Goal: Share content

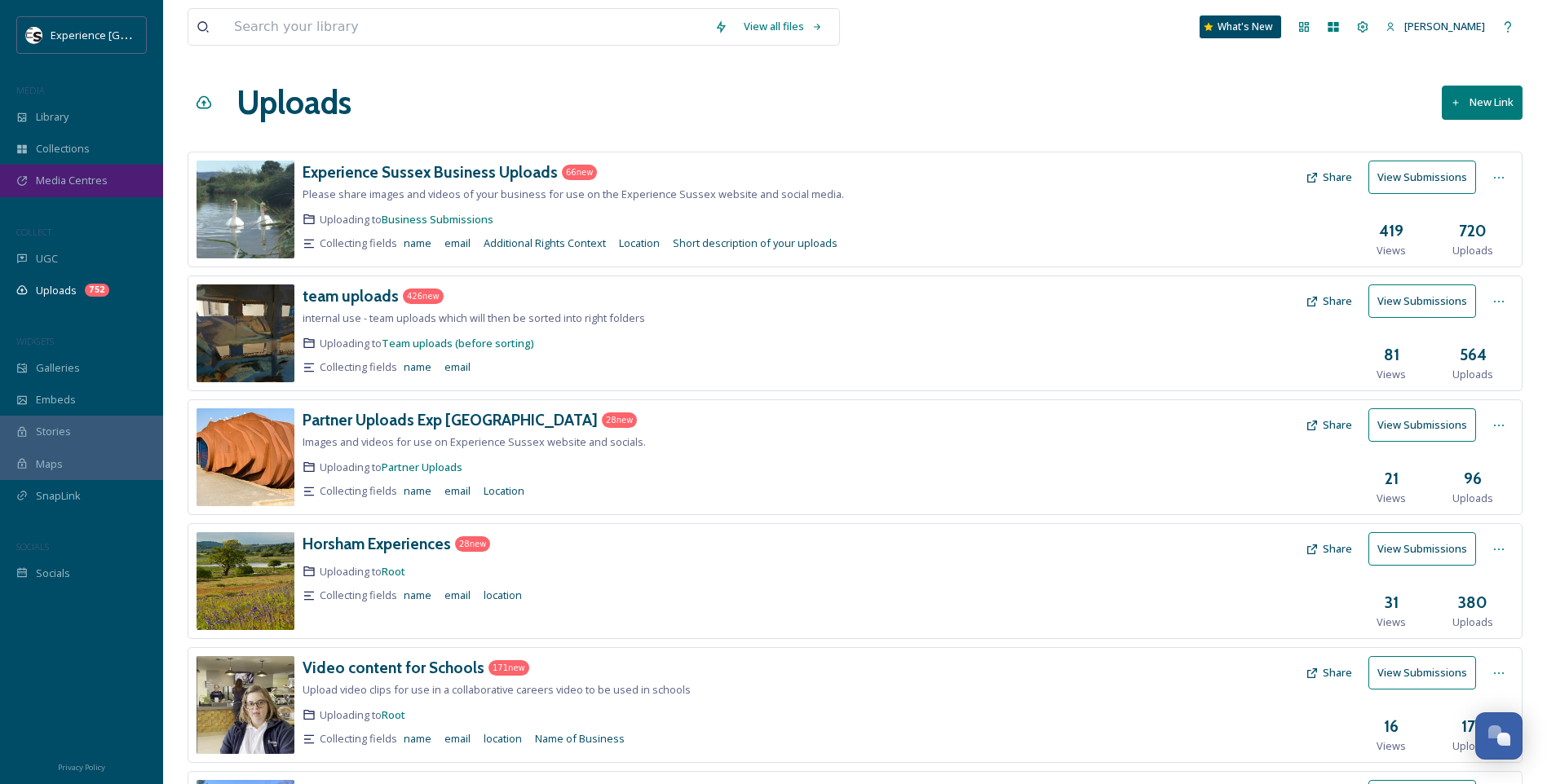
click at [70, 176] on span "Media Centres" at bounding box center [71, 181] width 71 height 16
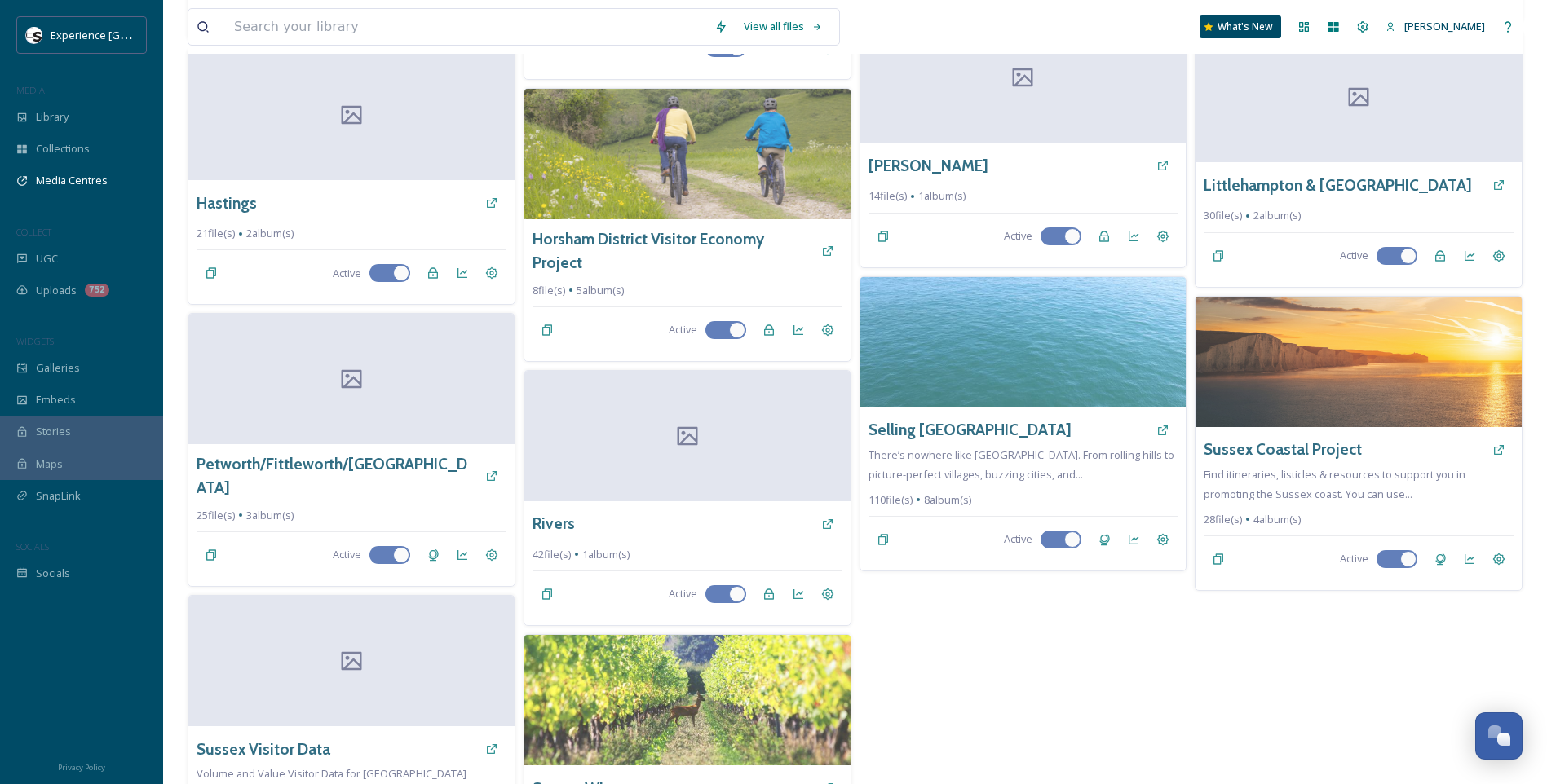
scroll to position [733, 0]
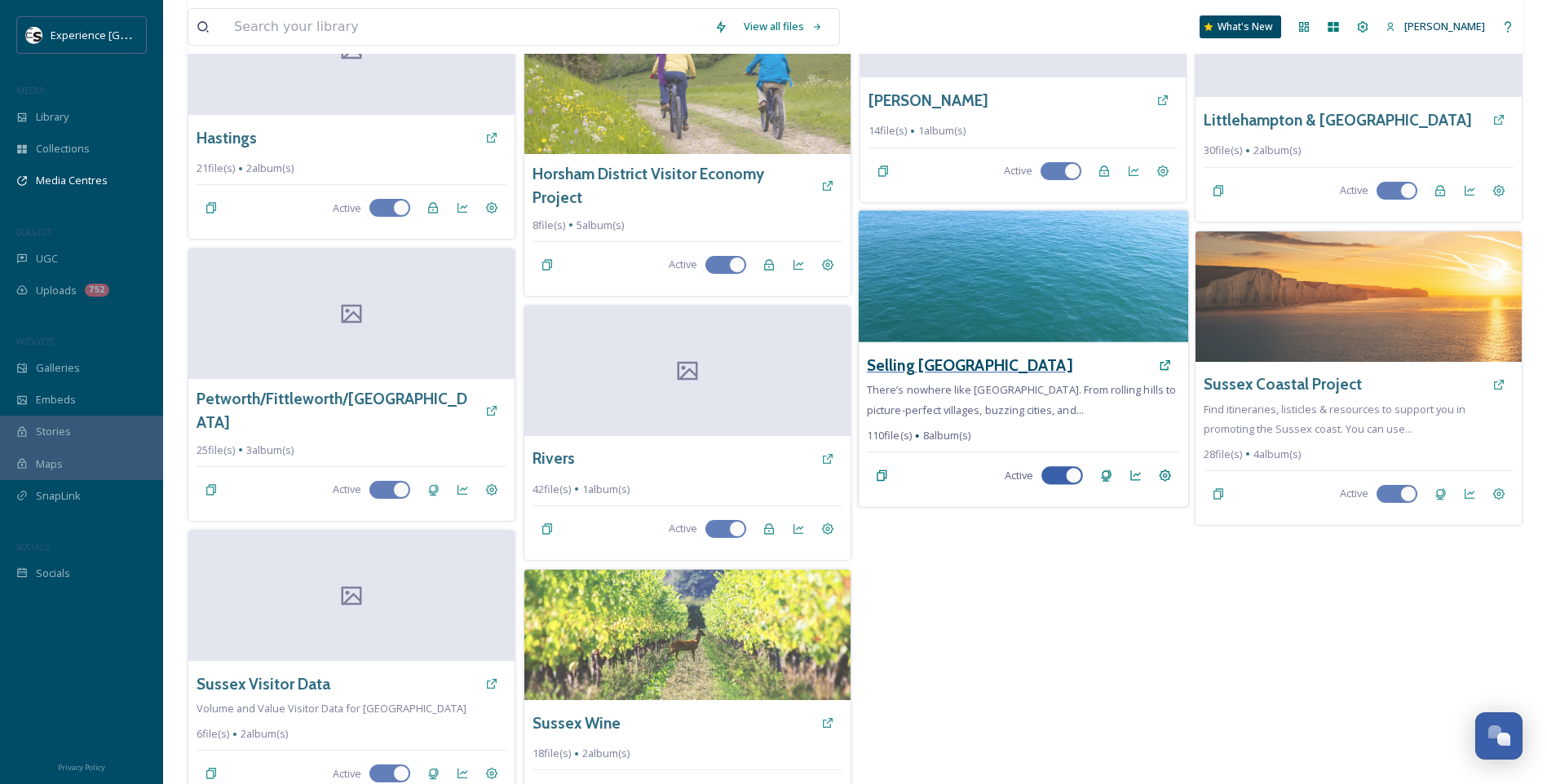
click at [933, 366] on h3 "Selling [GEOGRAPHIC_DATA]" at bounding box center [968, 365] width 205 height 23
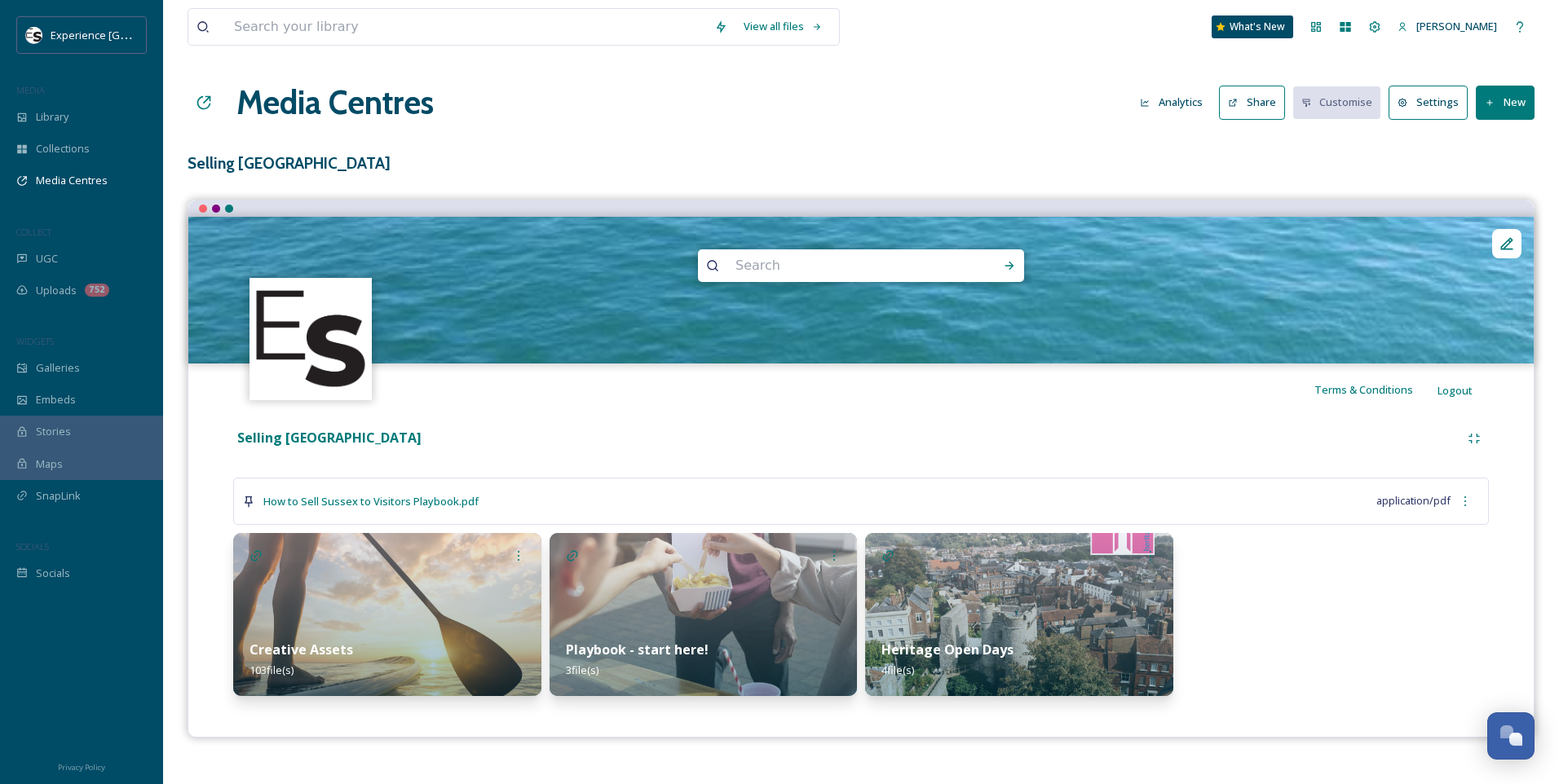
click at [1263, 104] on button "Share" at bounding box center [1252, 102] width 66 height 33
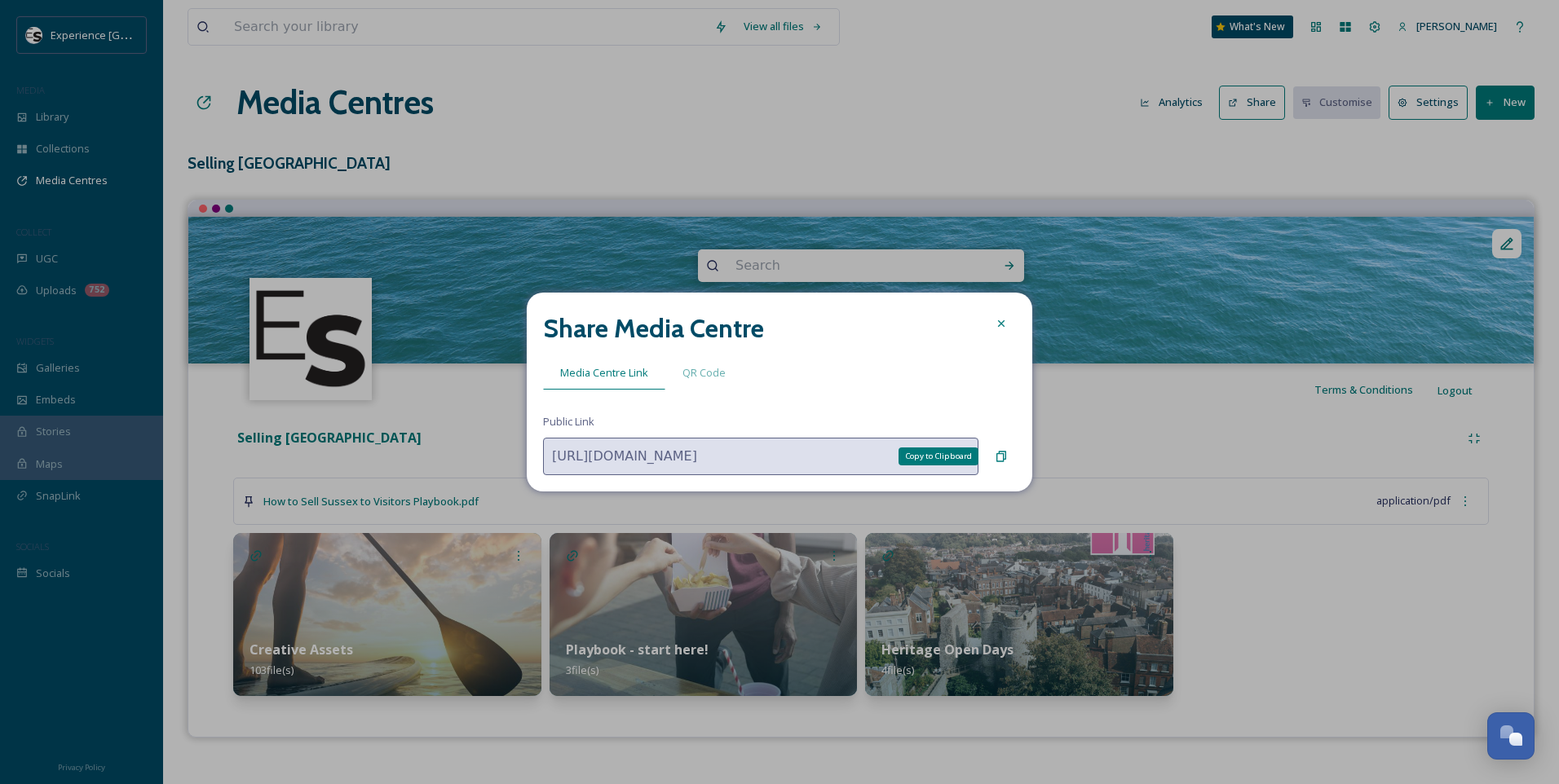
click at [1002, 456] on icon at bounding box center [1001, 456] width 13 height 13
click at [1003, 317] on icon at bounding box center [1001, 323] width 13 height 13
